Goal: Find specific page/section: Find specific page/section

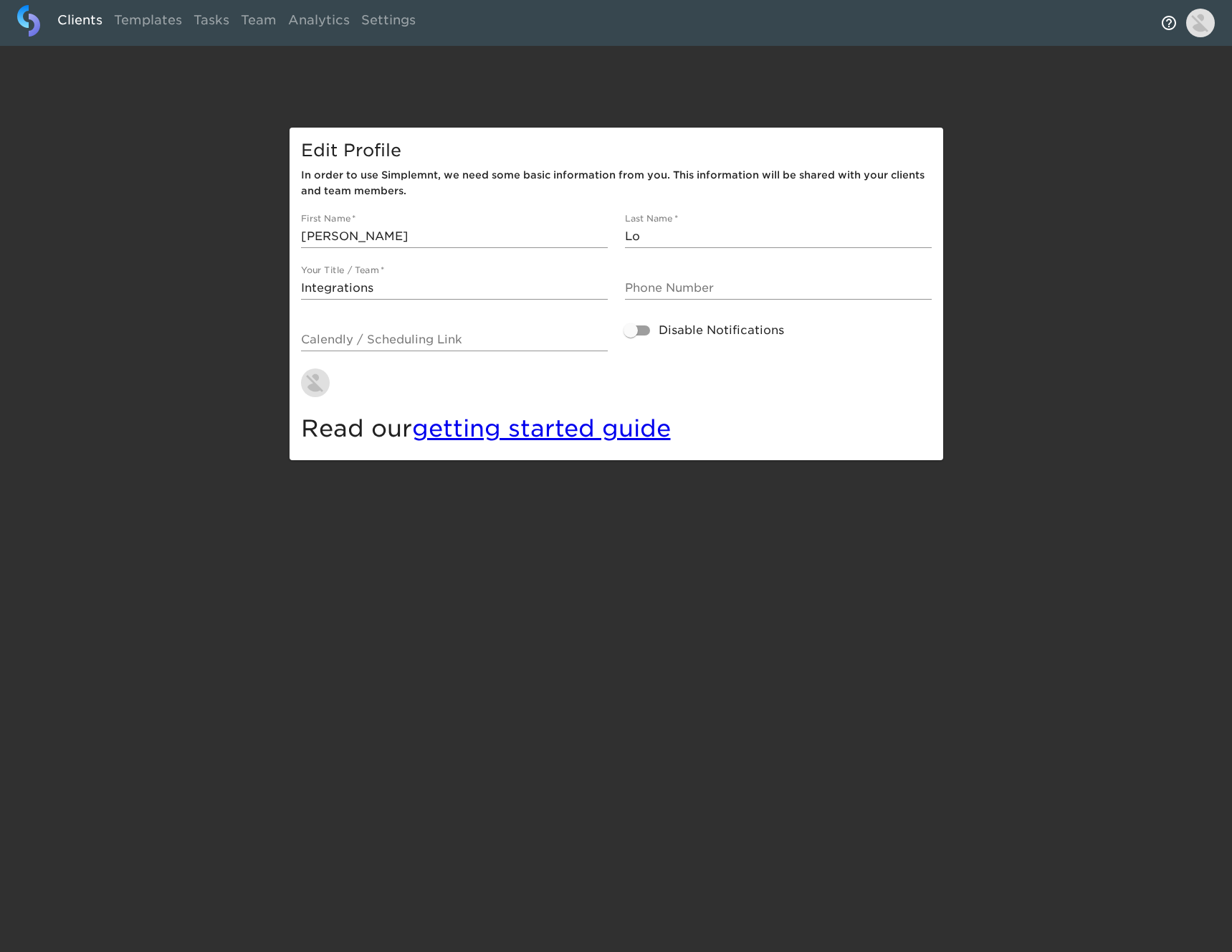
click at [78, 23] on link "Clients" at bounding box center [79, 22] width 57 height 35
select select "10"
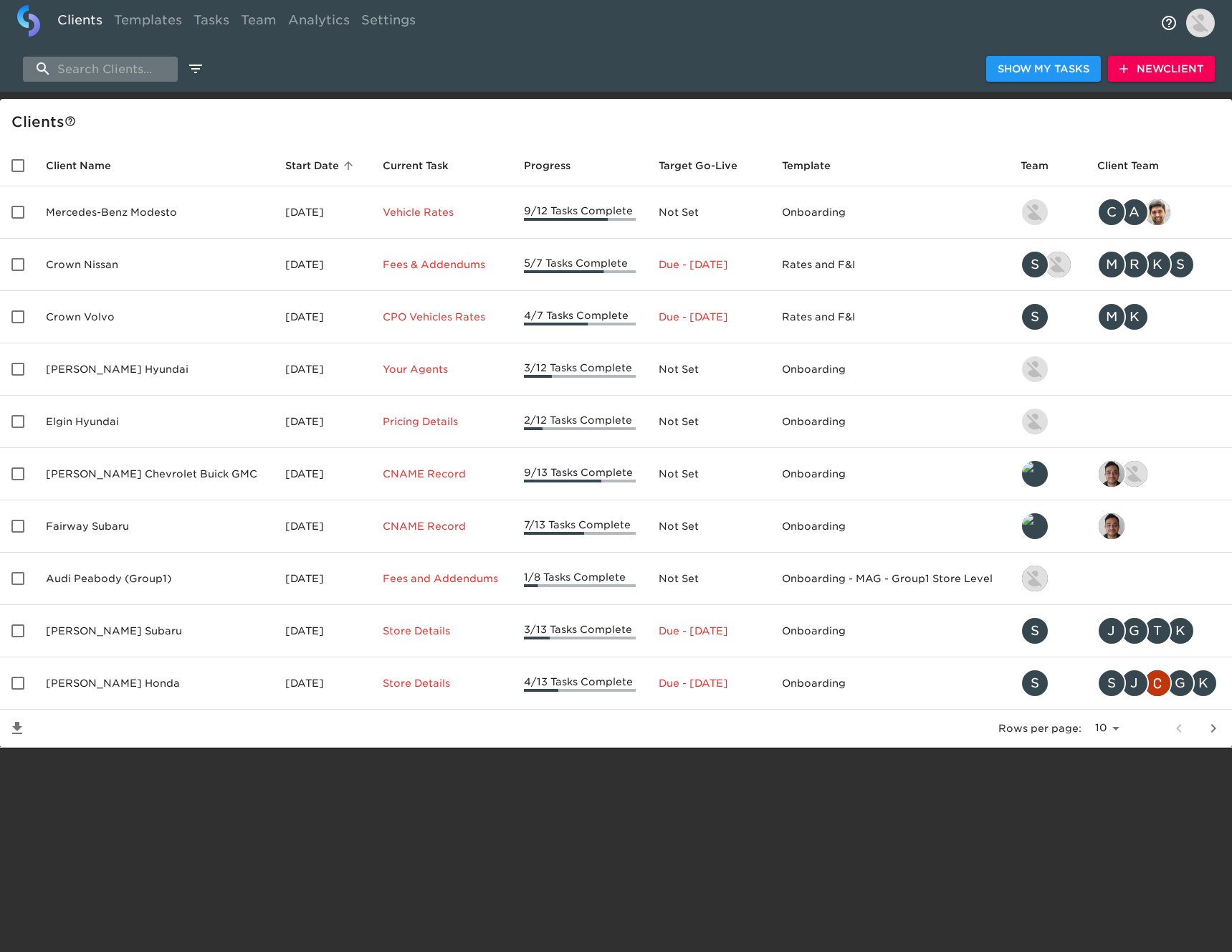
click at [122, 76] on input "search" at bounding box center [101, 69] width 155 height 25
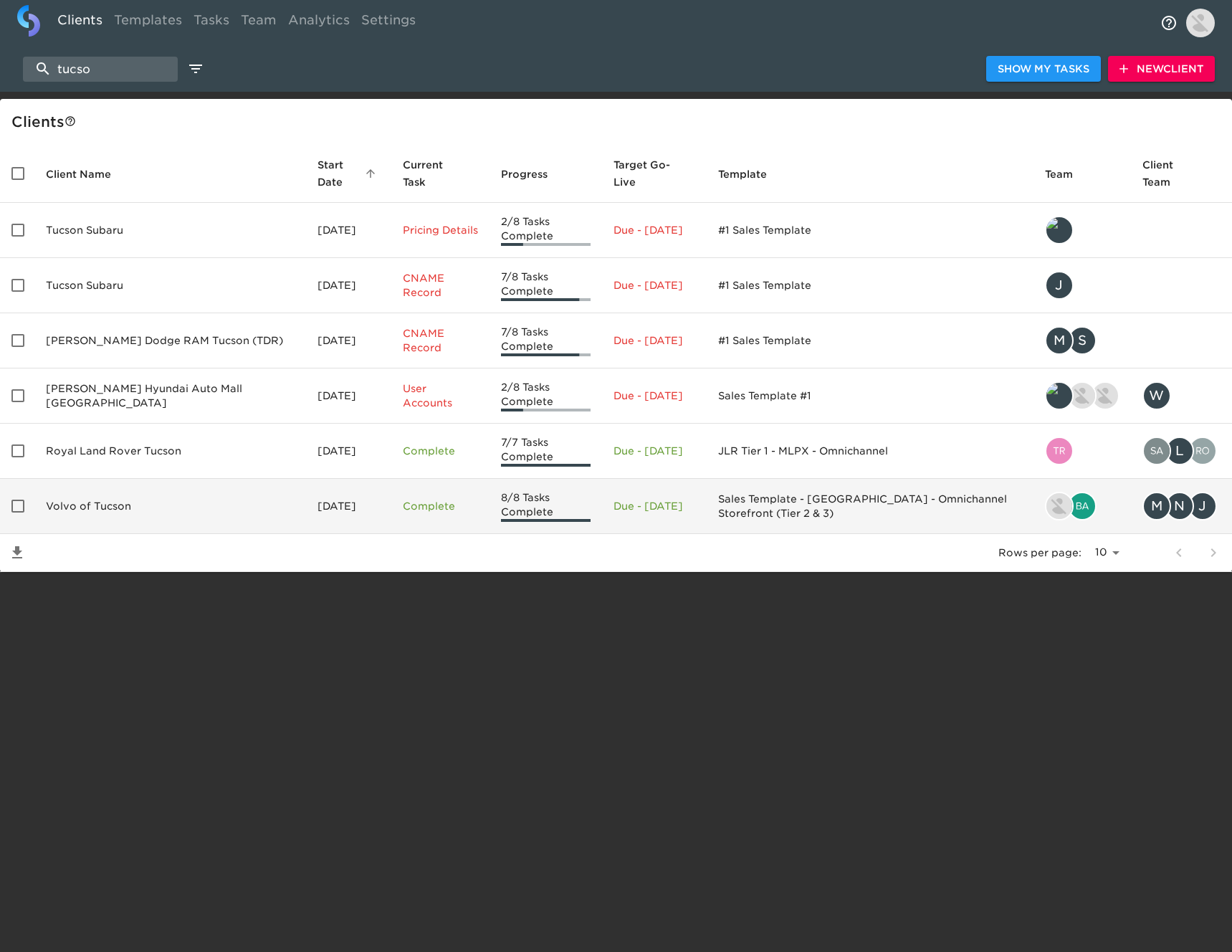
type input "tucso"
click at [131, 494] on td "Volvo of Tucson" at bounding box center [170, 505] width 272 height 55
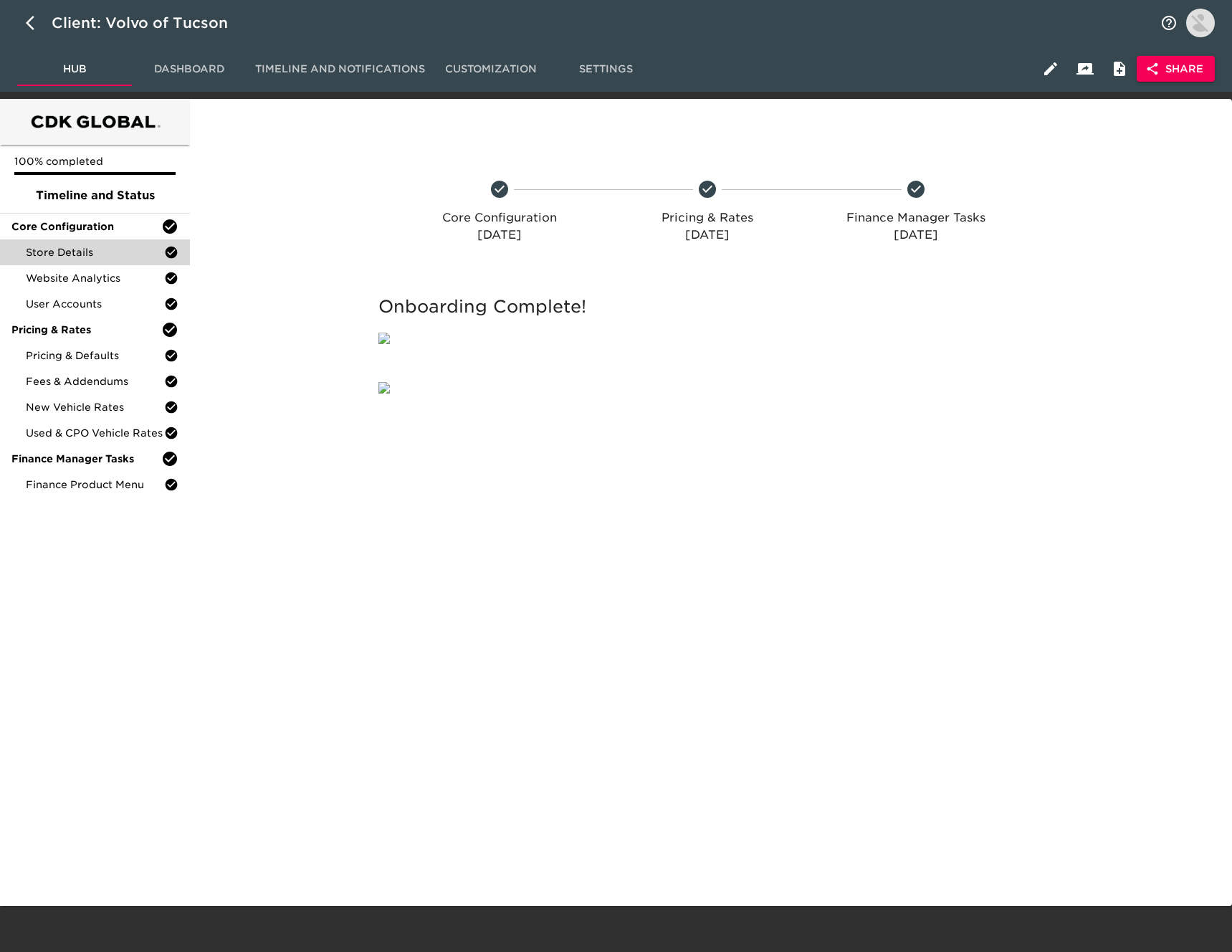
click at [115, 246] on span "Store Details" at bounding box center [95, 253] width 138 height 14
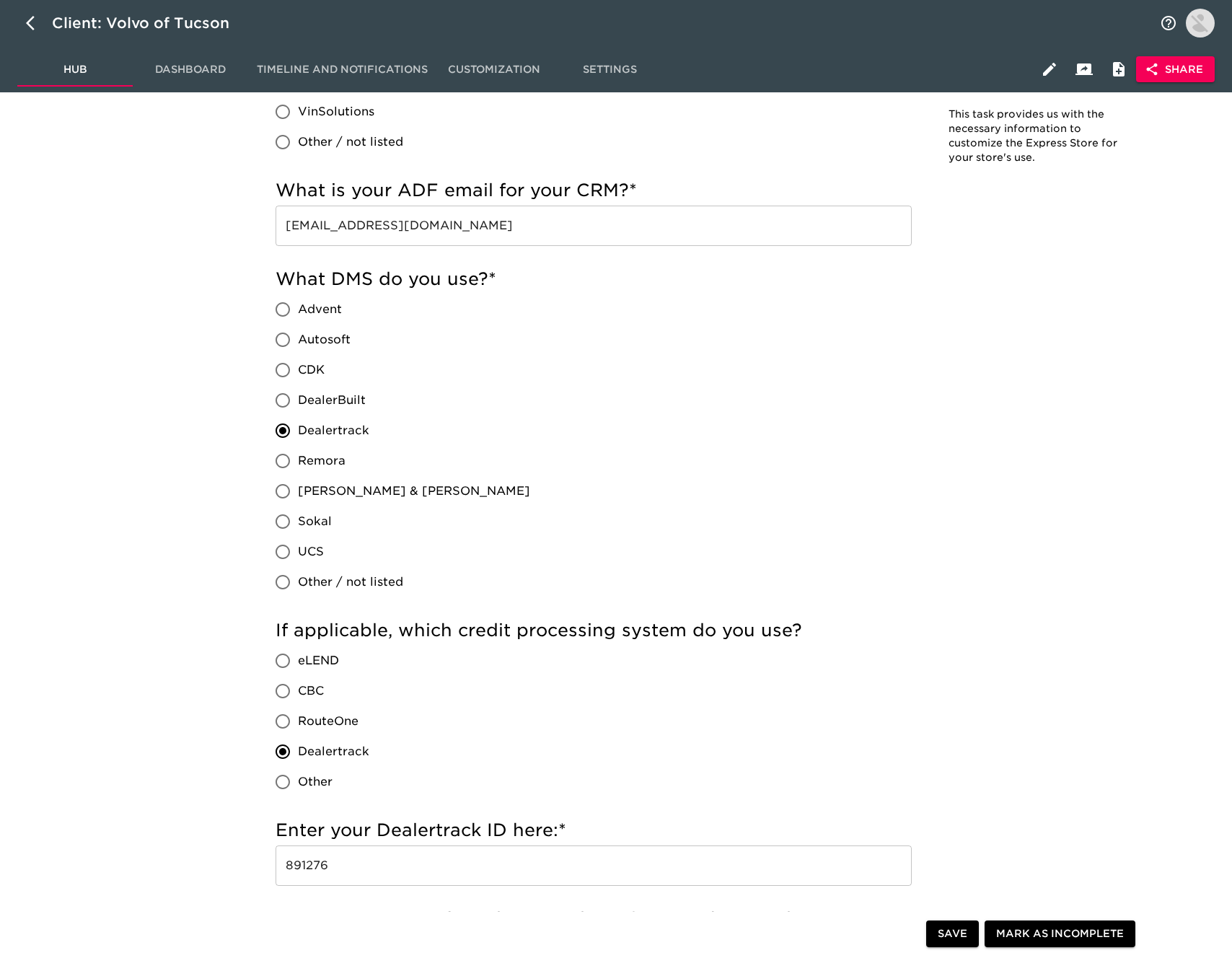
scroll to position [1110, 0]
